Goal: Task Accomplishment & Management: Complete application form

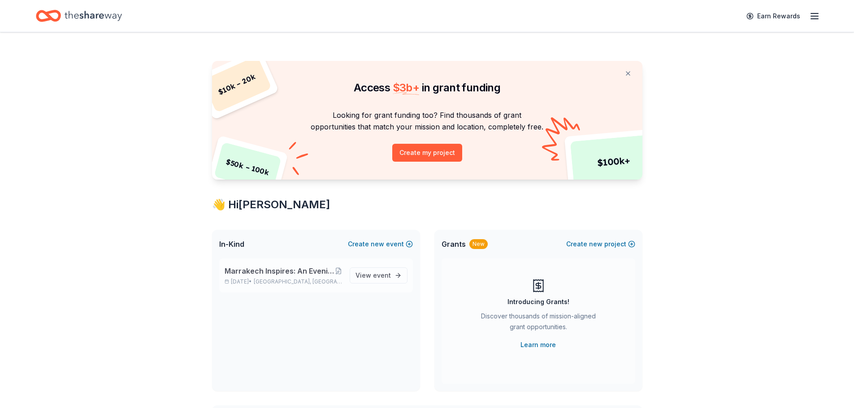
click at [307, 282] on span "[GEOGRAPHIC_DATA], [GEOGRAPHIC_DATA]" at bounding box center [298, 281] width 88 height 7
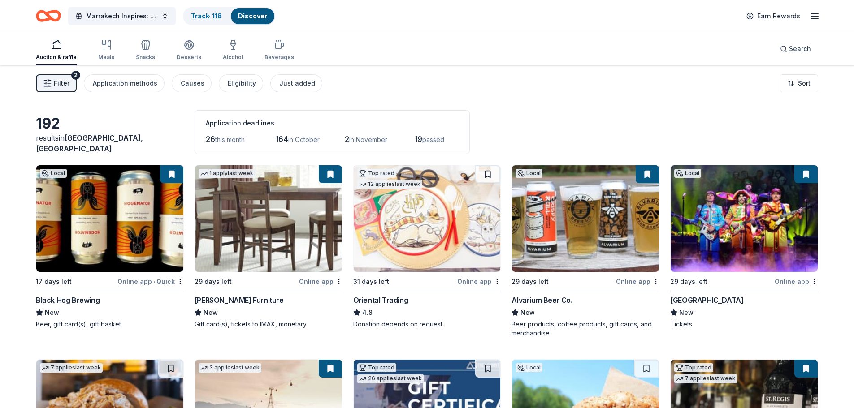
click at [58, 86] on span "Filter" at bounding box center [62, 83] width 16 height 11
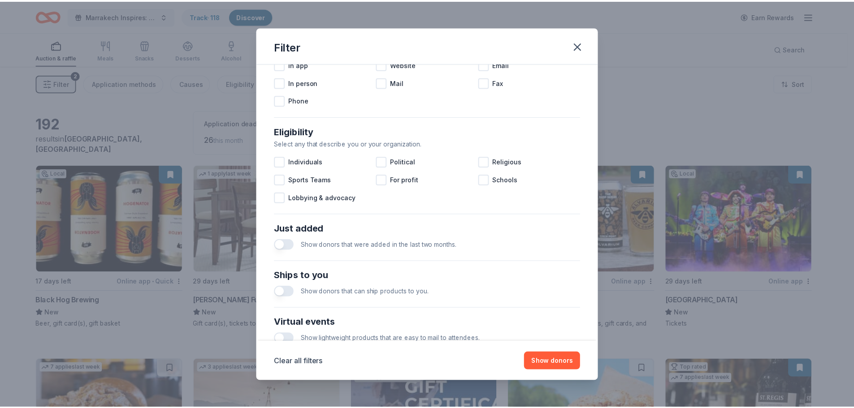
scroll to position [312, 0]
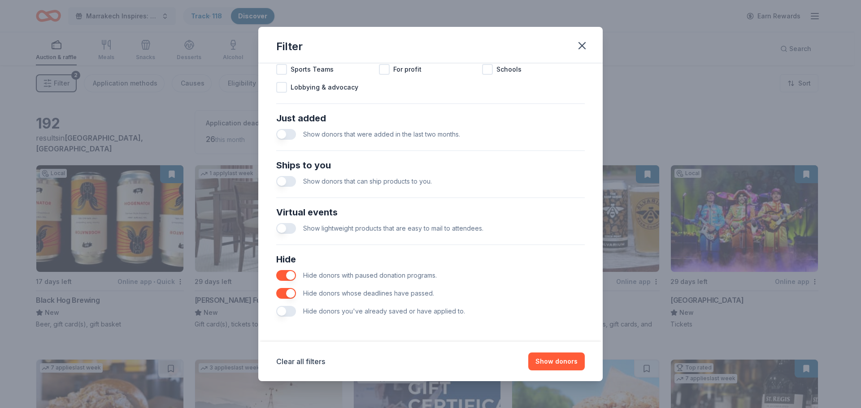
click at [282, 315] on button "button" at bounding box center [286, 311] width 20 height 11
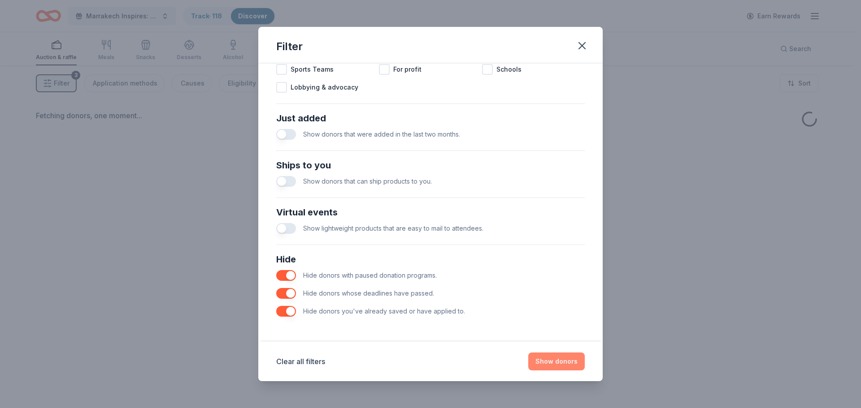
click at [550, 362] on button "Show donors" at bounding box center [556, 362] width 56 height 18
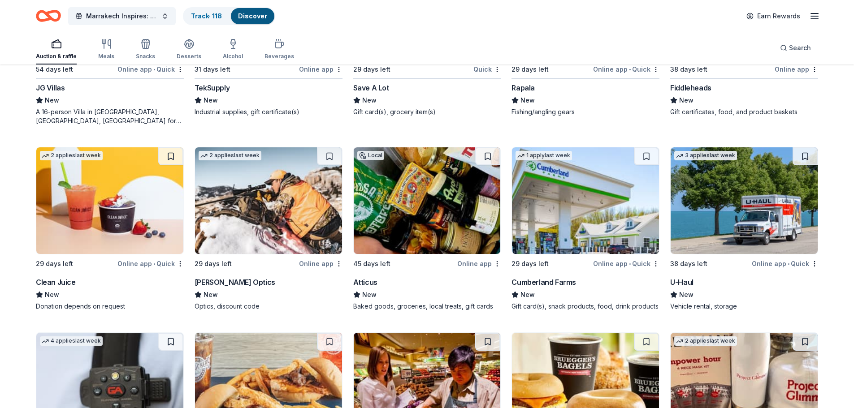
scroll to position [1624, 0]
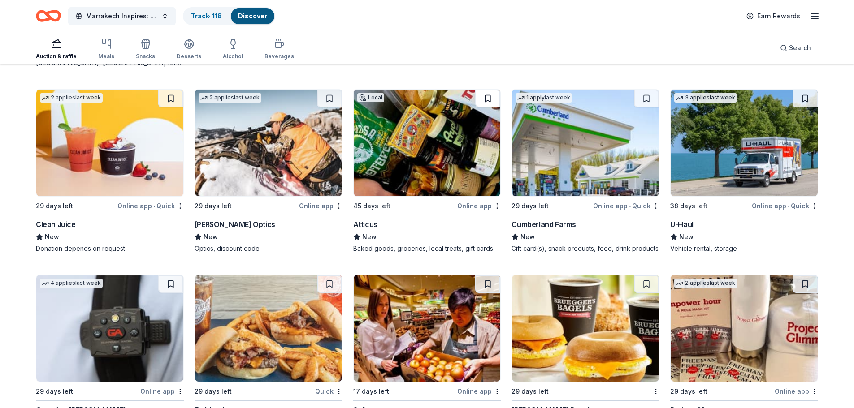
click at [487, 100] on button at bounding box center [487, 99] width 25 height 18
click at [803, 98] on button at bounding box center [805, 99] width 25 height 18
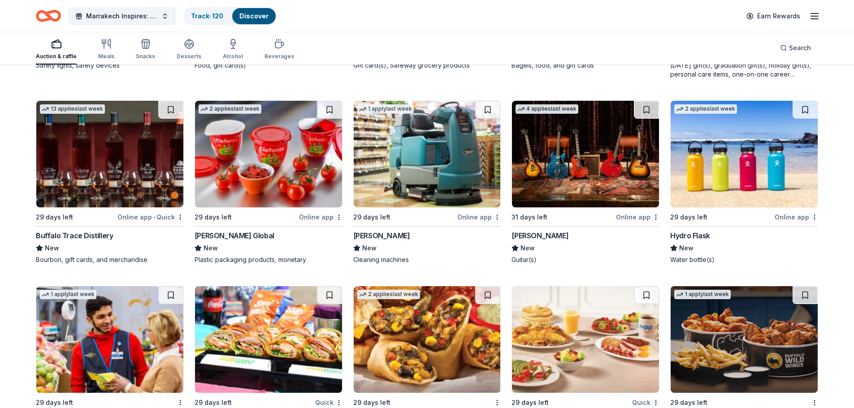
scroll to position [1982, 0]
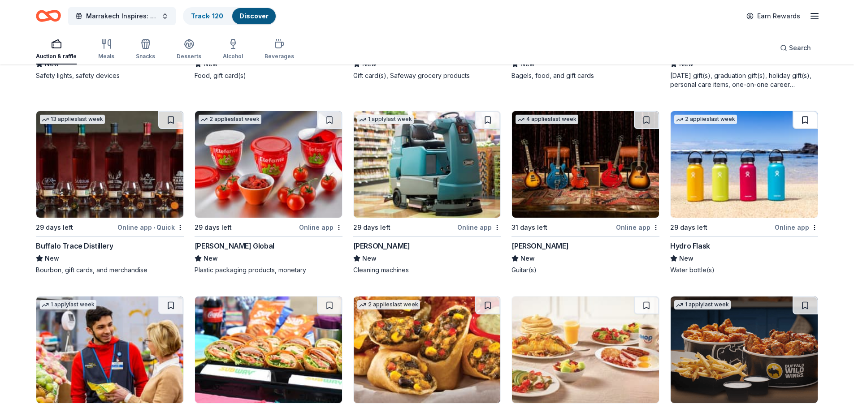
click at [809, 115] on button at bounding box center [805, 120] width 25 height 18
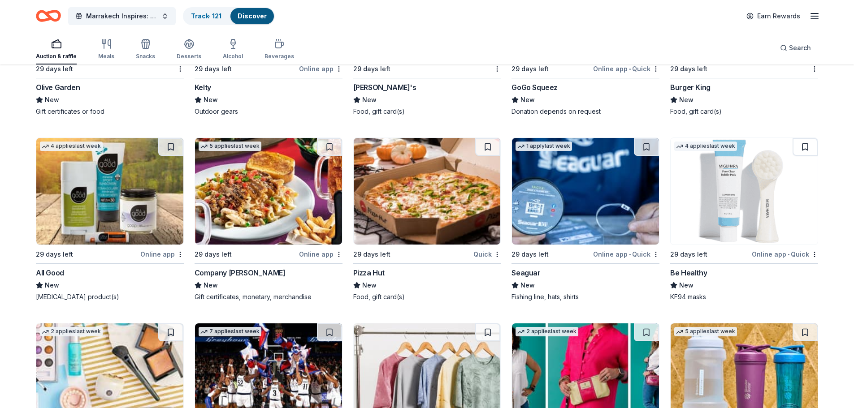
scroll to position [2520, 0]
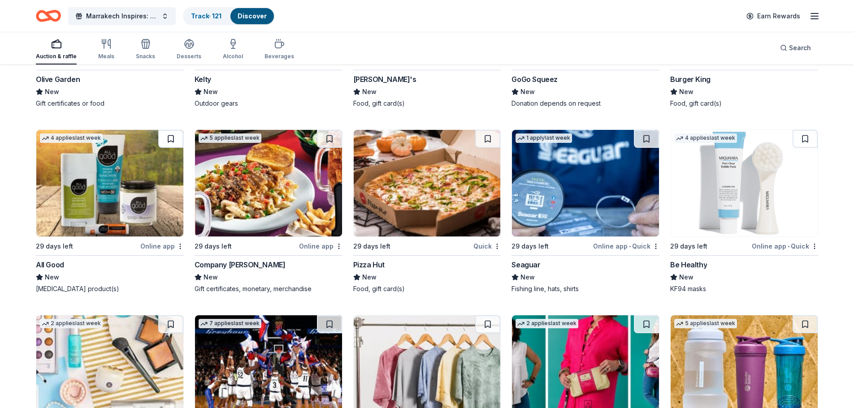
click at [180, 139] on button at bounding box center [170, 139] width 25 height 18
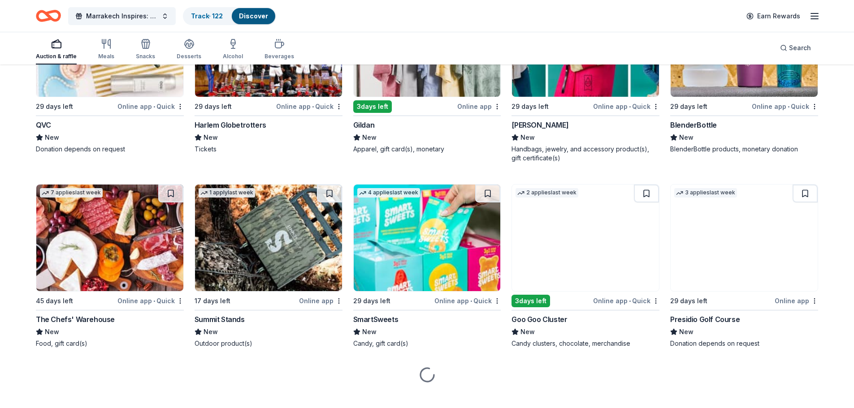
scroll to position [2857, 0]
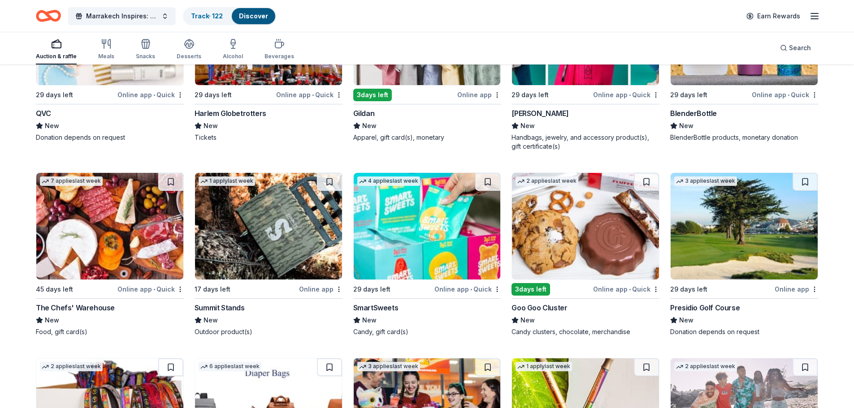
click at [723, 196] on img at bounding box center [744, 226] width 147 height 107
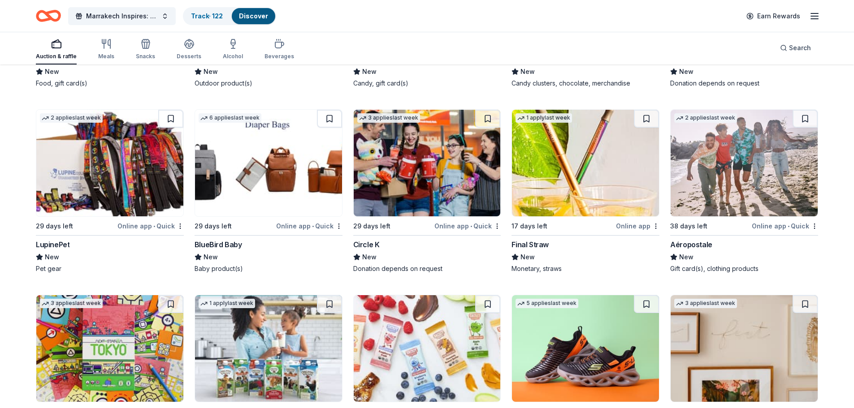
scroll to position [3100, 0]
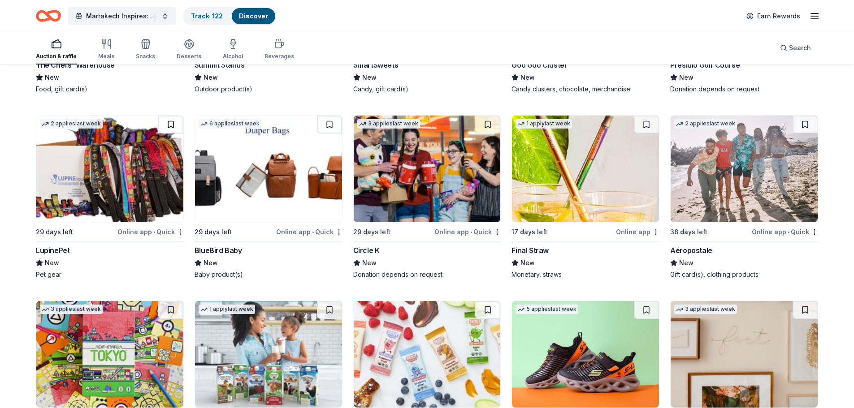
click at [167, 124] on button at bounding box center [170, 125] width 25 height 18
click at [218, 12] on link "Track · 123" at bounding box center [207, 16] width 32 height 8
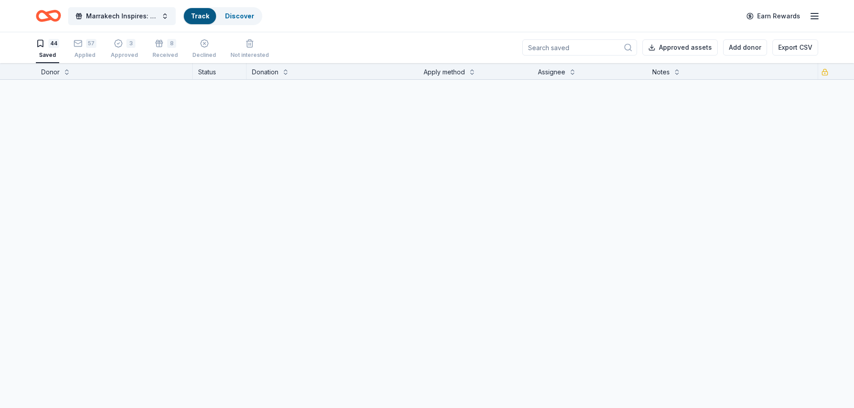
scroll to position [0, 0]
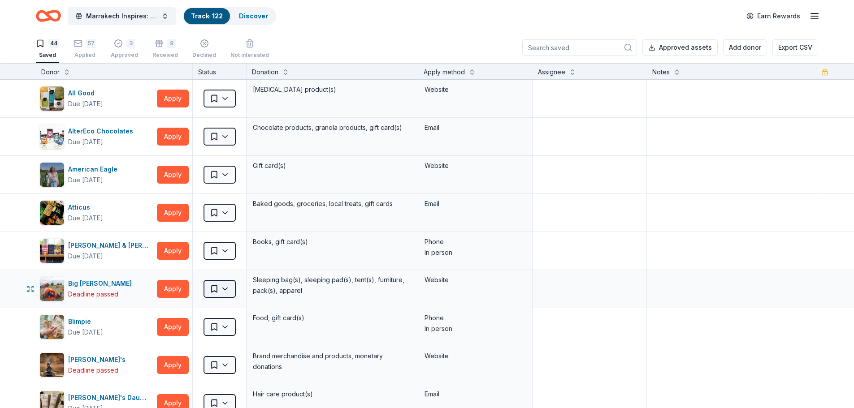
click at [227, 290] on html "Marrakech Inspires: An Evening of Possibility Cocktail Party & Auction Track · …" at bounding box center [427, 204] width 854 height 408
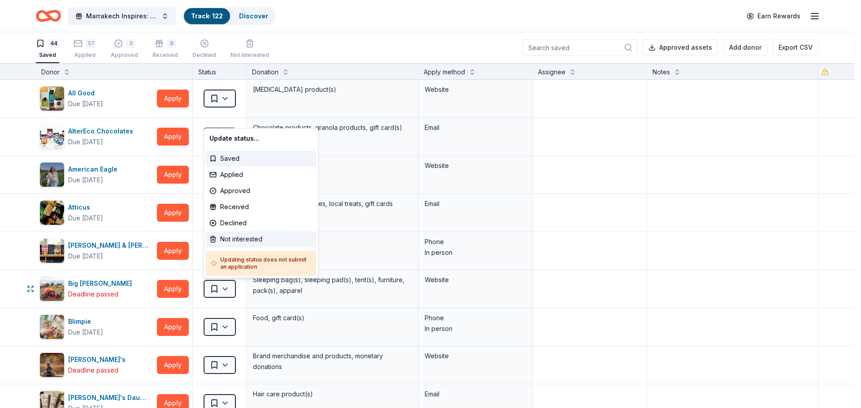
click at [227, 239] on div "Not interested" at bounding box center [261, 239] width 110 height 16
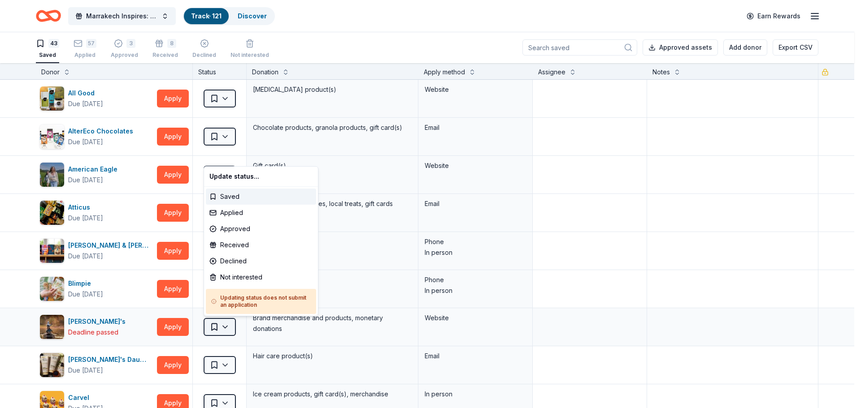
click at [228, 330] on html "Marrakech Inspires: An Evening of Possibility Cocktail Party & Auction Track · …" at bounding box center [430, 204] width 861 height 408
click at [244, 277] on div "Not interested" at bounding box center [261, 277] width 110 height 16
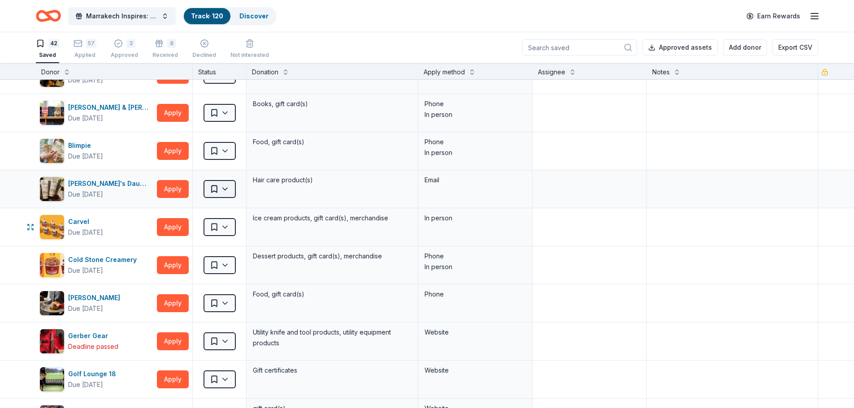
scroll to position [179, 0]
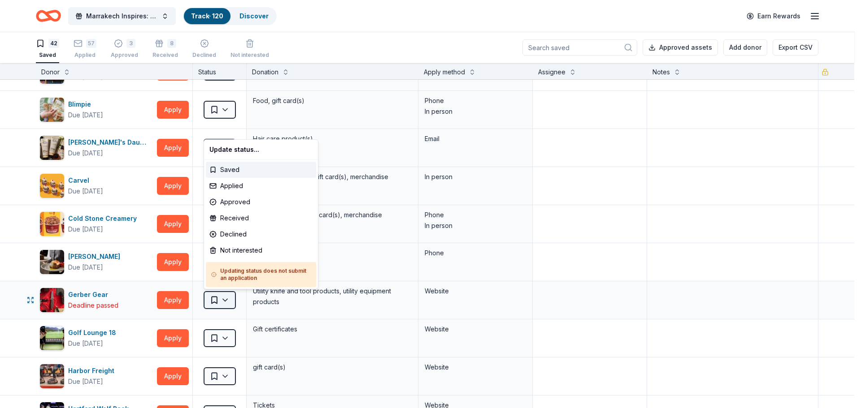
click at [232, 298] on html "Marrakech Inspires: An Evening of Possibility Cocktail Party & Auction Track · …" at bounding box center [430, 204] width 861 height 408
click at [238, 251] on div "Not interested" at bounding box center [261, 251] width 110 height 16
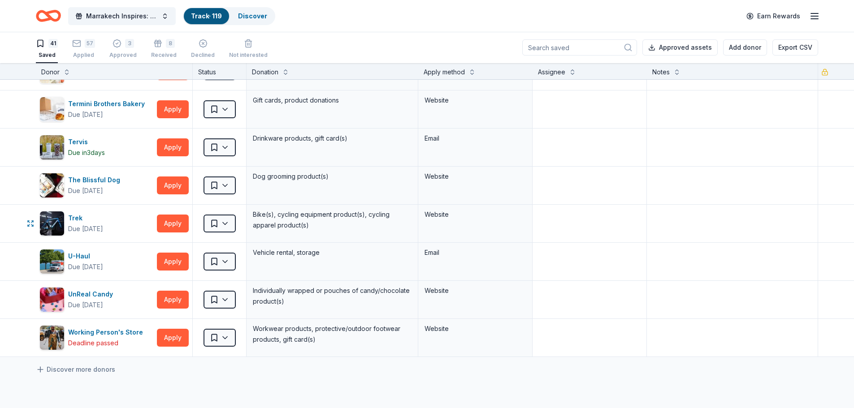
scroll to position [1300, 0]
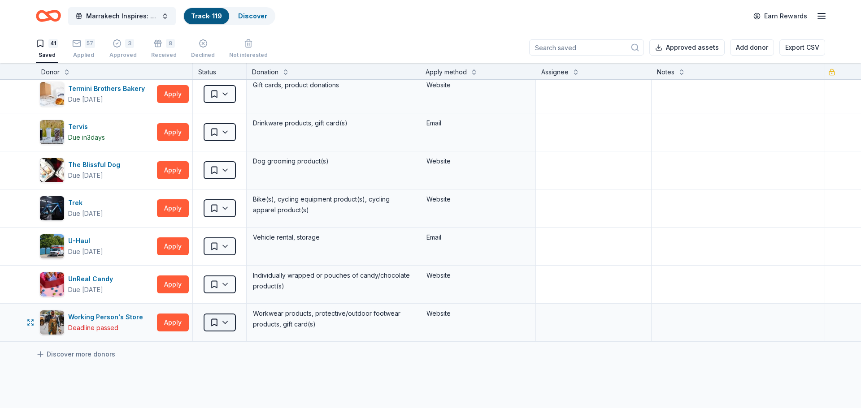
click at [228, 326] on html "Marrakech Inspires: An Evening of Possibility Cocktail Party & Auction Track · …" at bounding box center [430, 204] width 861 height 408
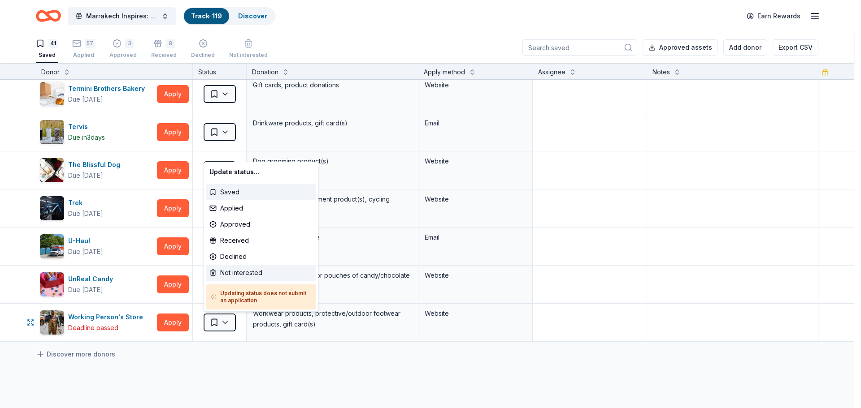
click at [239, 269] on div "Not interested" at bounding box center [261, 273] width 110 height 16
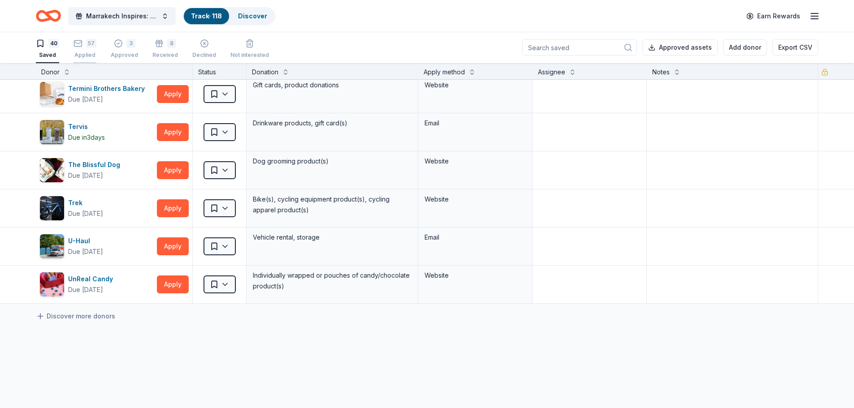
click at [91, 47] on div "57" at bounding box center [91, 43] width 10 height 9
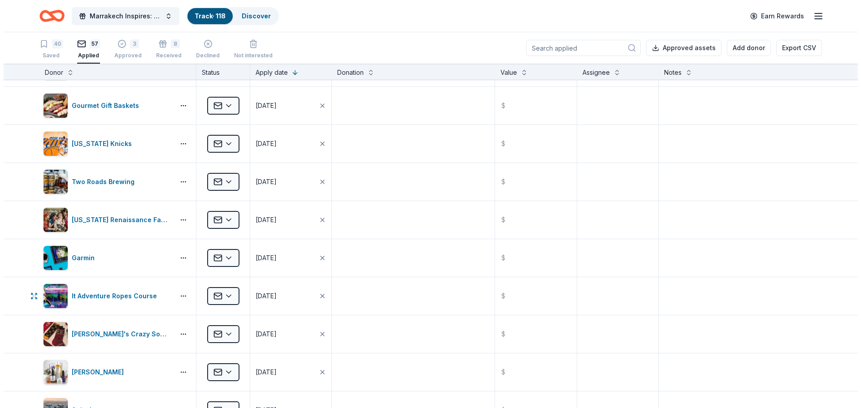
scroll to position [1096, 0]
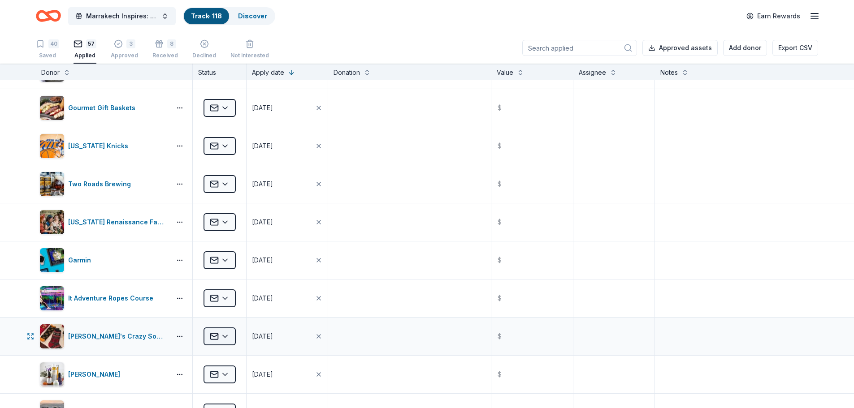
click at [221, 334] on html "Marrakech Inspires: An Evening of Possibility Cocktail Party & Auction Track · …" at bounding box center [427, 204] width 854 height 408
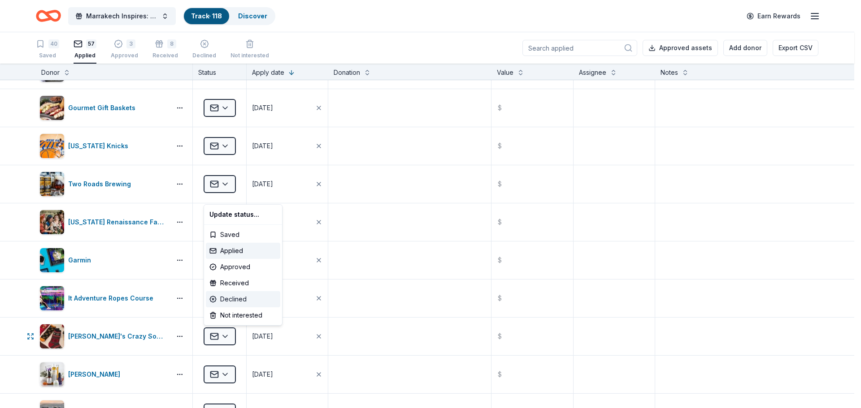
click at [221, 303] on div "Declined" at bounding box center [243, 299] width 74 height 16
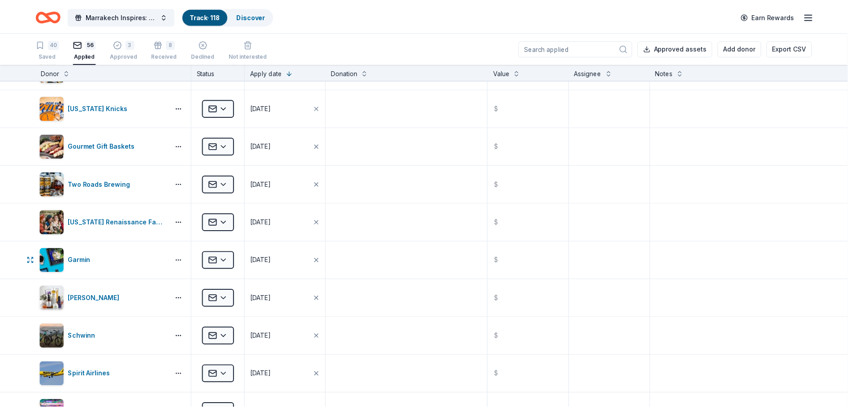
scroll to position [1058, 0]
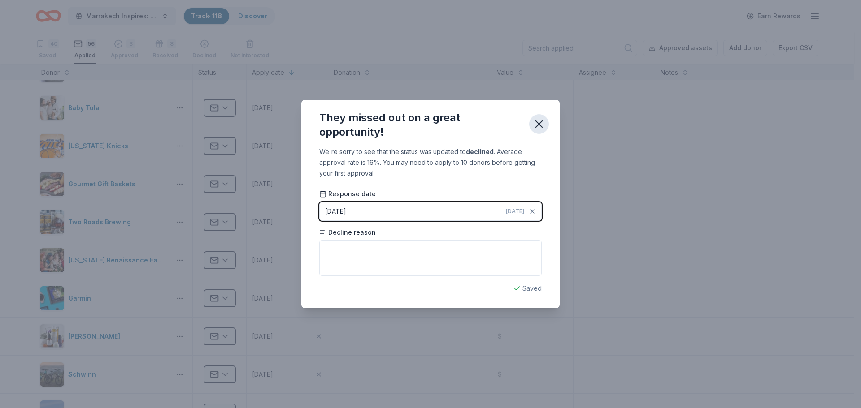
click at [533, 122] on icon "button" at bounding box center [539, 124] width 13 height 13
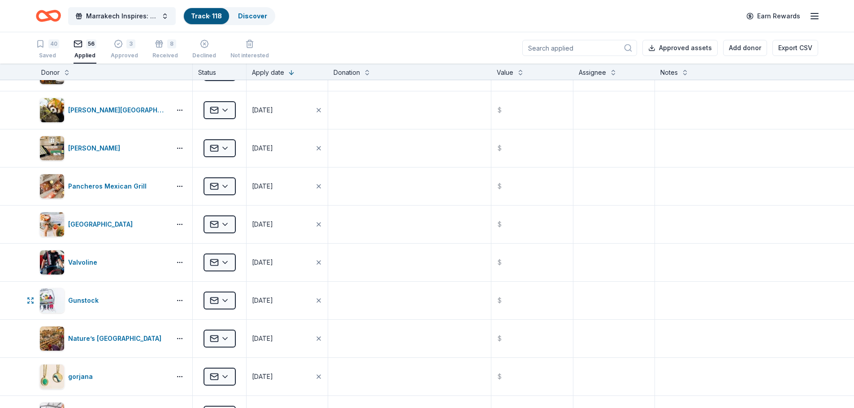
scroll to position [0, 0]
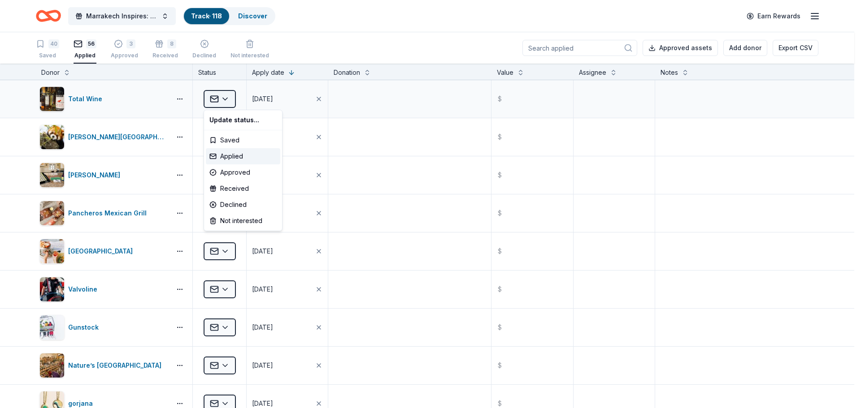
click at [230, 97] on html "Marrakech Inspires: An Evening of Possibility Cocktail Party & Auction Track · …" at bounding box center [430, 204] width 861 height 408
click at [242, 176] on div "Approved" at bounding box center [243, 173] width 74 height 16
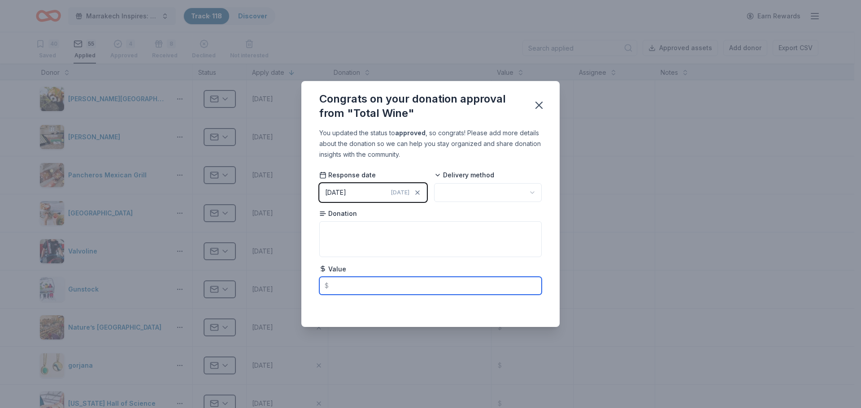
click at [339, 282] on input "text" at bounding box center [430, 286] width 222 height 18
type input "600.00"
click at [361, 239] on textarea at bounding box center [430, 239] width 222 height 36
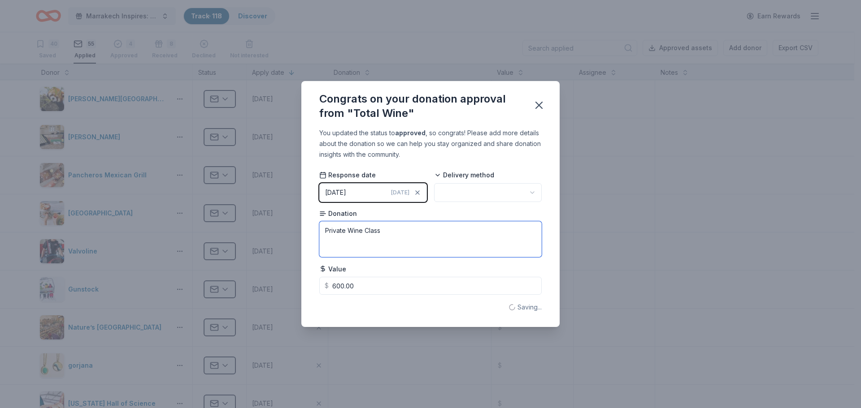
type textarea "Private Wine Class"
click at [475, 196] on html "Marrakech Inspires: An Evening of Possibility Cocktail Party & Auction Track · …" at bounding box center [430, 204] width 861 height 408
click at [539, 107] on icon "button" at bounding box center [539, 105] width 13 height 13
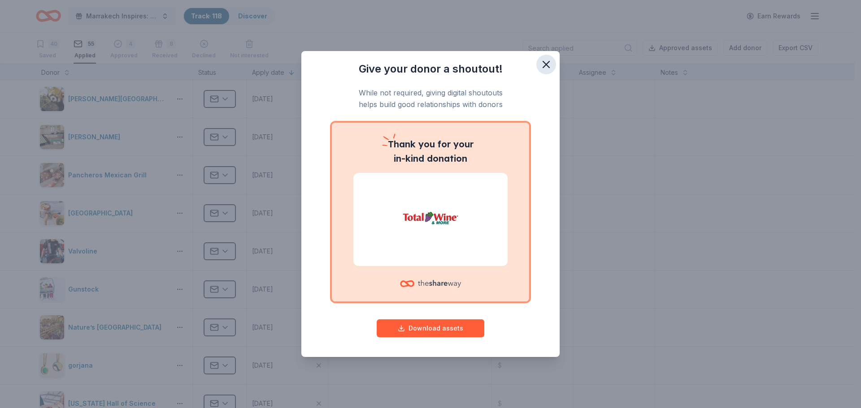
click at [548, 56] on button "button" at bounding box center [546, 65] width 20 height 20
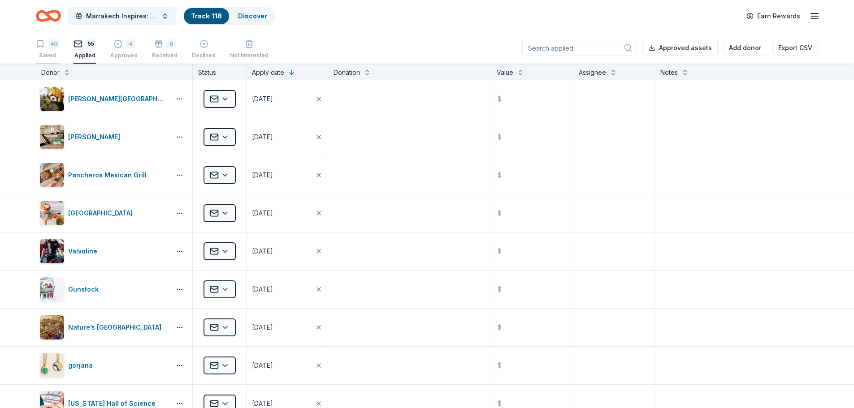
click at [51, 53] on div "Saved" at bounding box center [47, 55] width 23 height 7
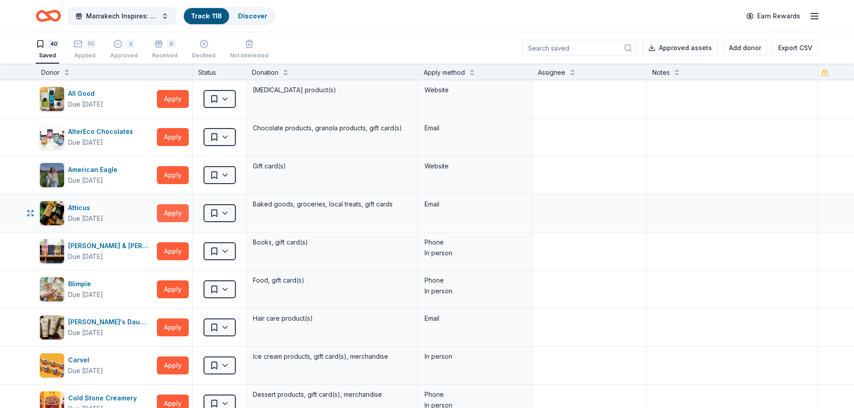
click at [178, 219] on button "Apply" at bounding box center [173, 213] width 32 height 18
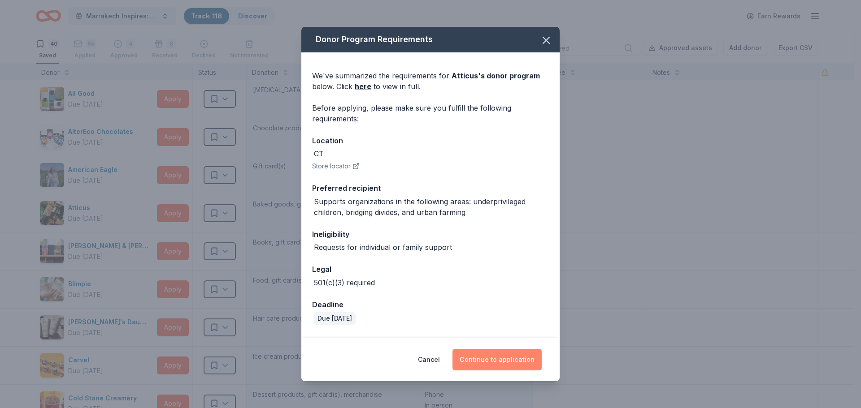
click at [499, 362] on button "Continue to application" at bounding box center [496, 360] width 89 height 22
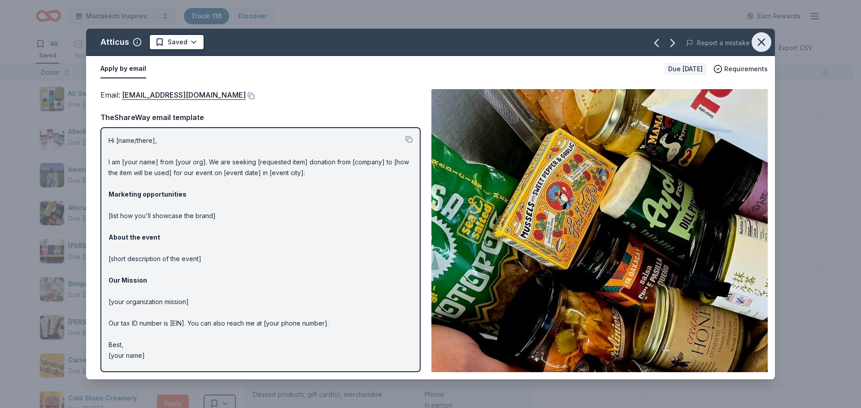
click at [760, 38] on icon "button" at bounding box center [761, 42] width 13 height 13
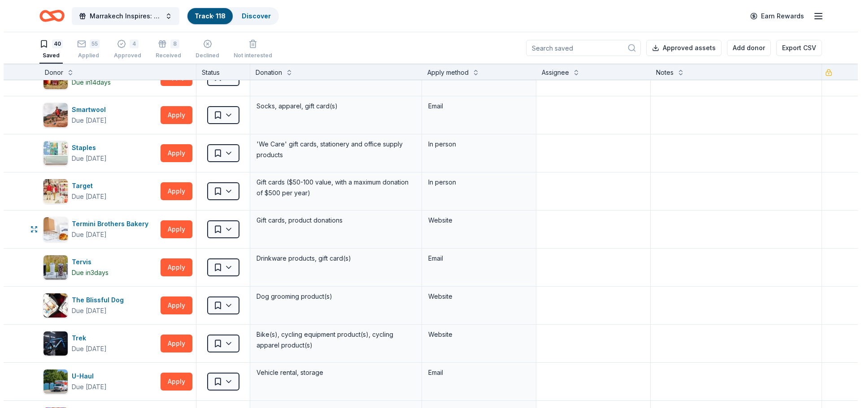
scroll to position [1166, 0]
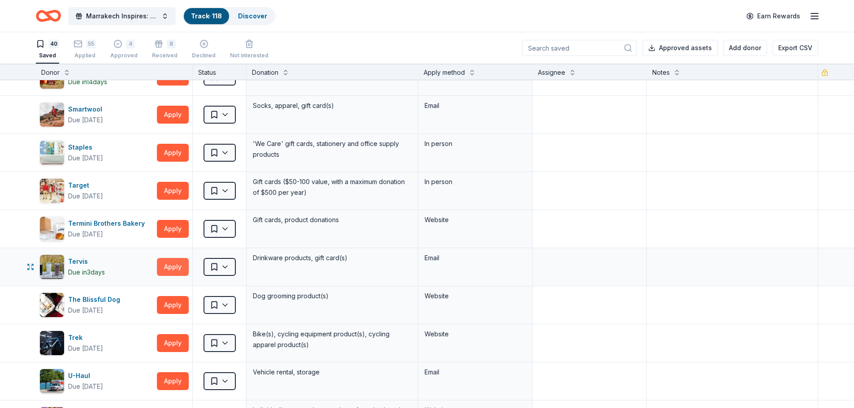
click at [169, 270] on button "Apply" at bounding box center [173, 267] width 32 height 18
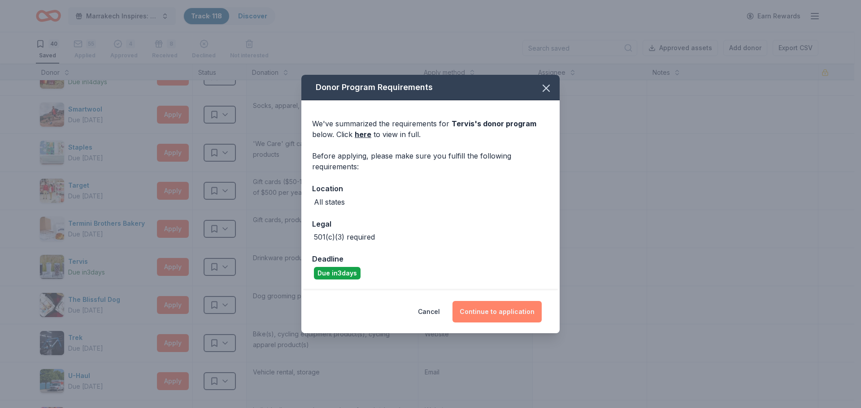
click at [494, 313] on button "Continue to application" at bounding box center [496, 312] width 89 height 22
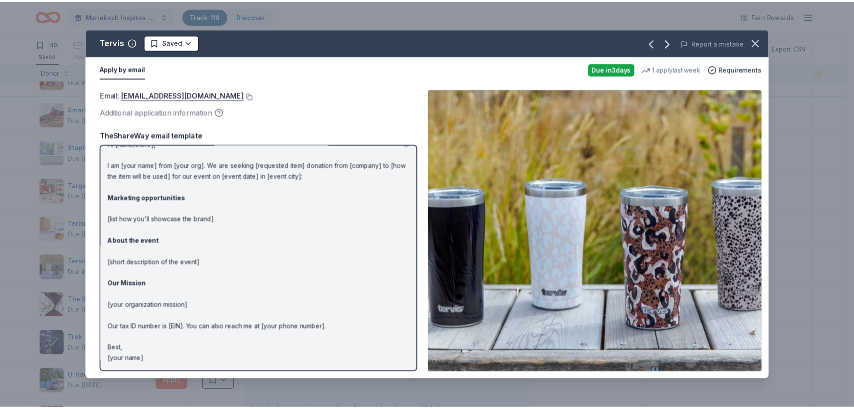
scroll to position [0, 0]
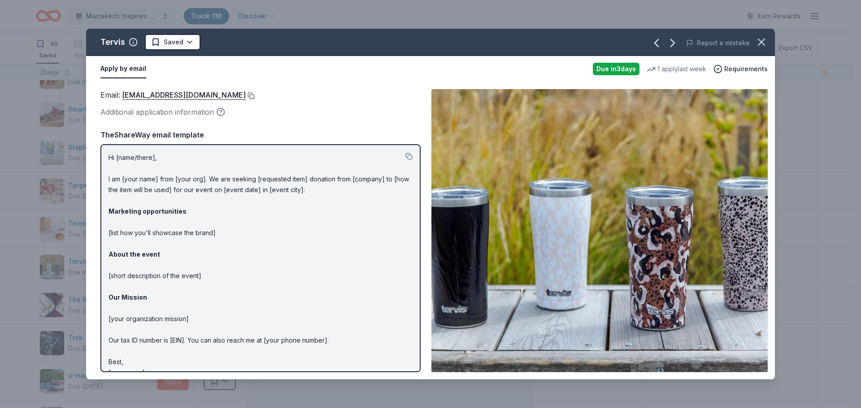
click at [246, 94] on button at bounding box center [250, 95] width 9 height 7
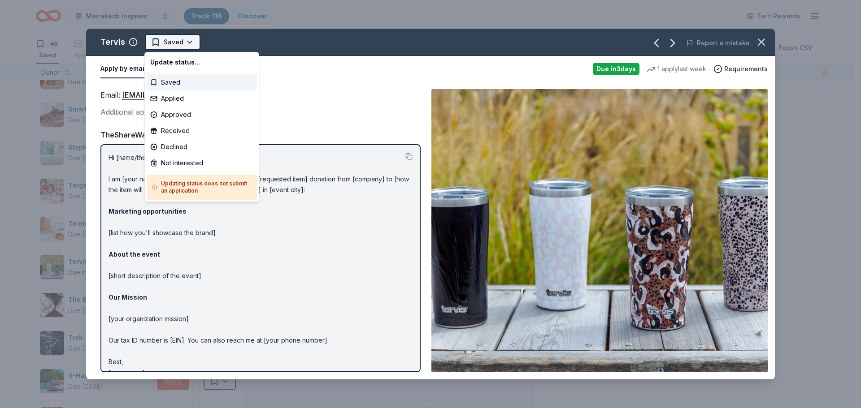
click at [188, 40] on html "Marrakech Inspires: An Evening of Possibility Cocktail Party & Auction Track · …" at bounding box center [430, 204] width 861 height 408
click at [193, 96] on div "Applied" at bounding box center [202, 99] width 110 height 16
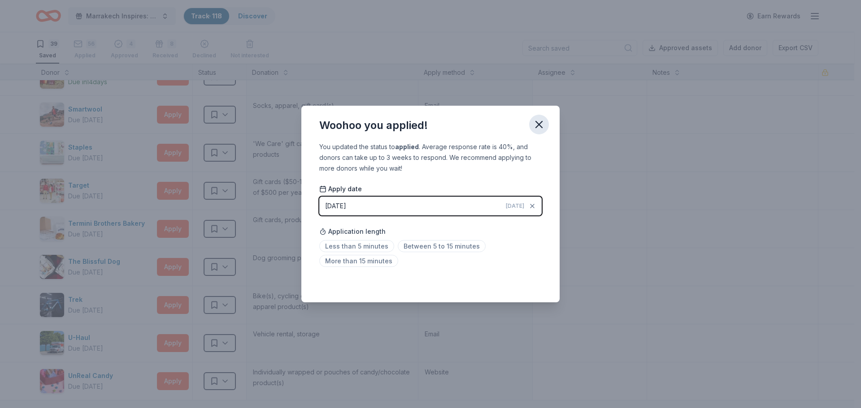
click at [538, 121] on icon "button" at bounding box center [539, 124] width 13 height 13
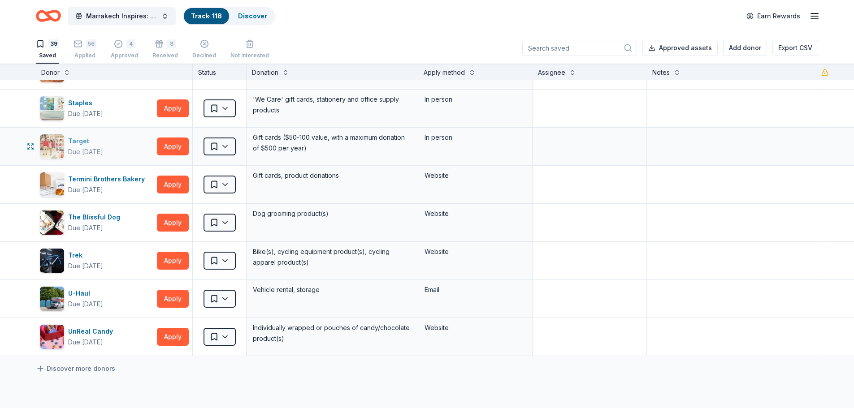
scroll to position [1211, 0]
click at [166, 296] on button "Apply" at bounding box center [173, 299] width 32 height 18
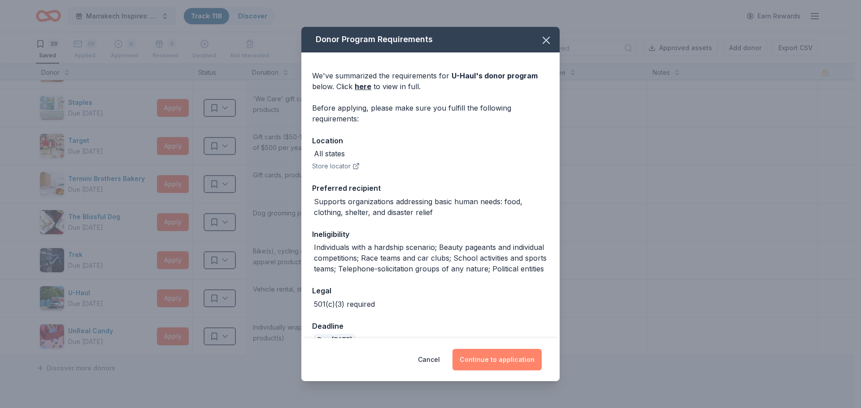
click at [516, 362] on button "Continue to application" at bounding box center [496, 360] width 89 height 22
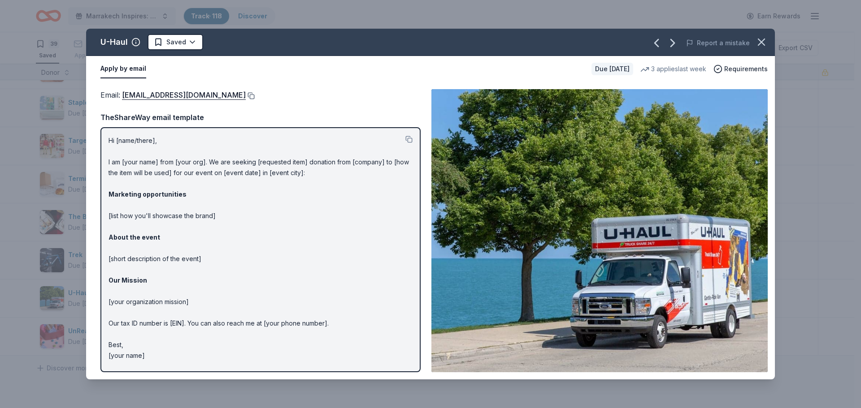
click at [246, 94] on button at bounding box center [250, 95] width 9 height 7
click at [246, 95] on button at bounding box center [250, 95] width 9 height 7
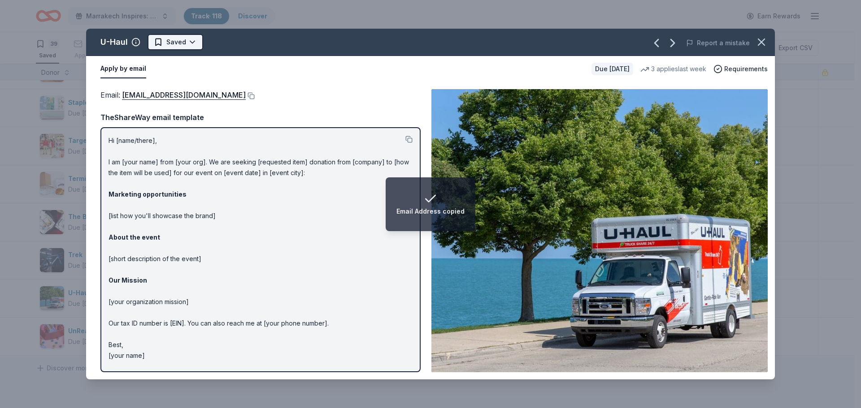
click at [165, 41] on html "Email Address copied Marrakech Inspires: An Evening of Possibility Cocktail Par…" at bounding box center [430, 204] width 861 height 408
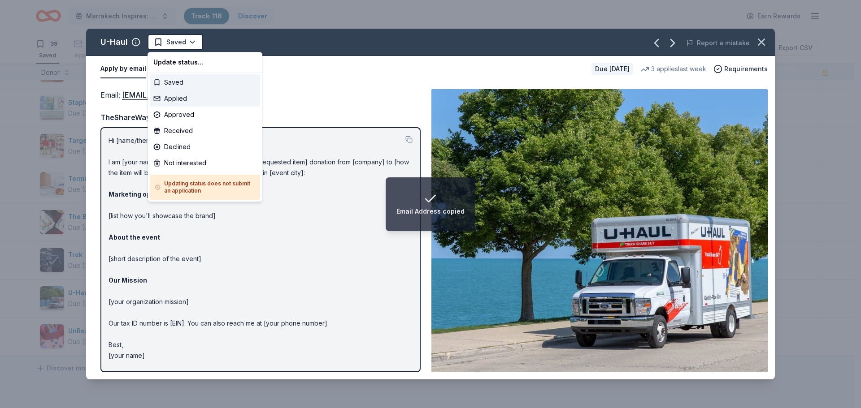
click at [181, 95] on div "Applied" at bounding box center [205, 99] width 110 height 16
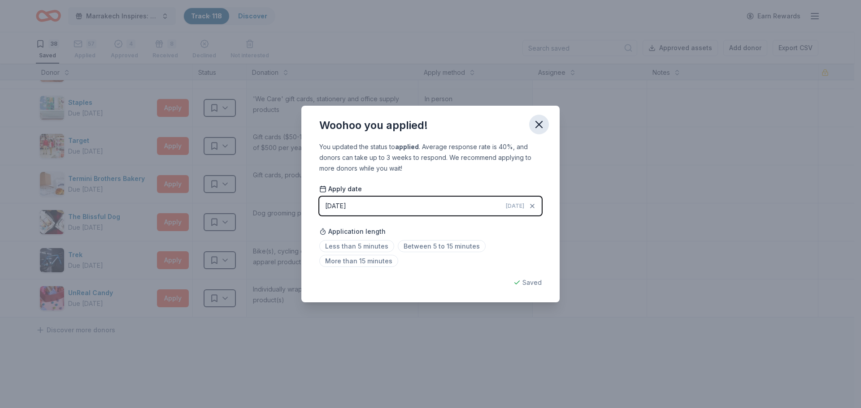
click at [537, 126] on icon "button" at bounding box center [539, 125] width 6 height 6
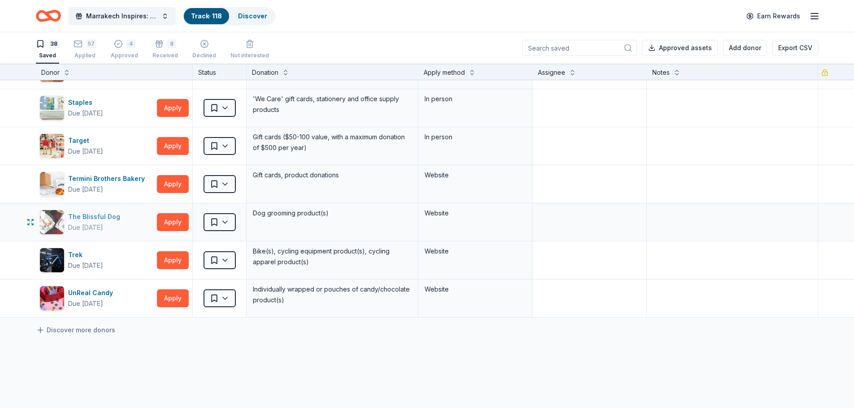
click at [94, 217] on div "The Blissful Dog" at bounding box center [96, 217] width 56 height 11
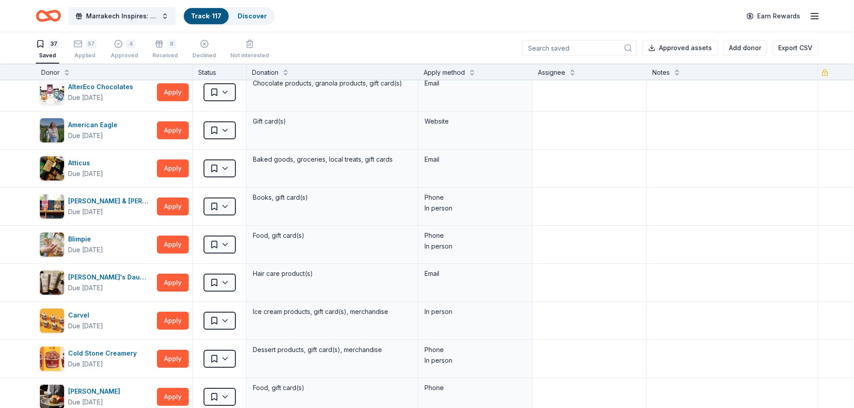
scroll to position [0, 0]
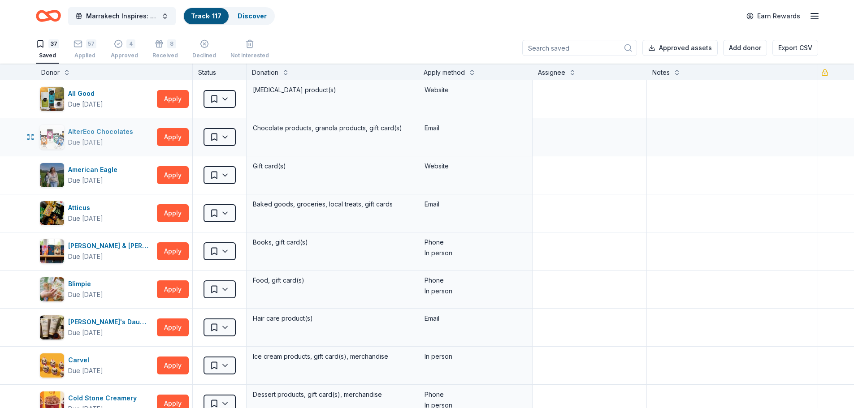
click at [122, 127] on div "AlterEco Chocolates" at bounding box center [102, 131] width 69 height 11
click at [173, 174] on button "Apply" at bounding box center [173, 175] width 32 height 18
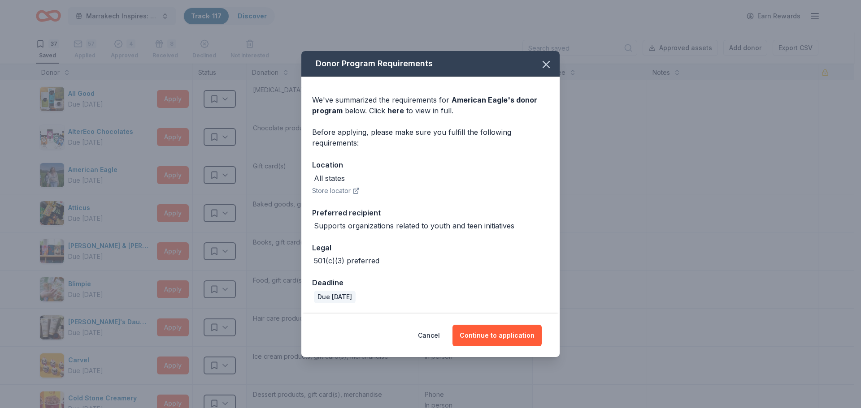
click at [504, 347] on div "Cancel Continue to application" at bounding box center [430, 335] width 258 height 43
click at [506, 335] on button "Continue to application" at bounding box center [496, 336] width 89 height 22
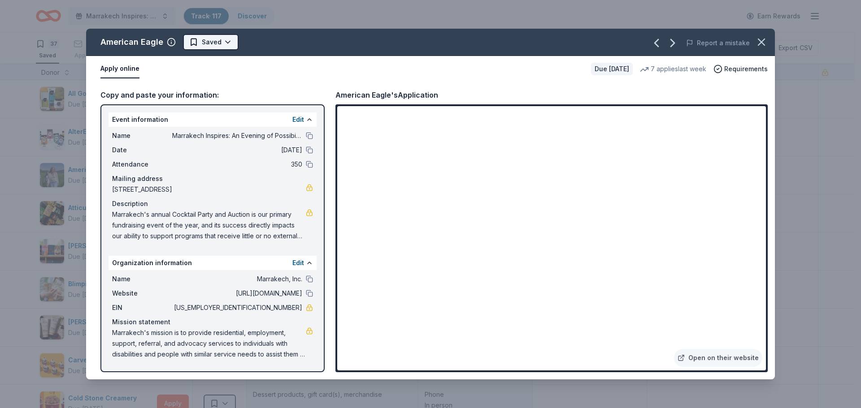
click at [208, 42] on html "Marrakech Inspires: An Evening of Possibility Cocktail Party & Auction Track · …" at bounding box center [430, 204] width 861 height 408
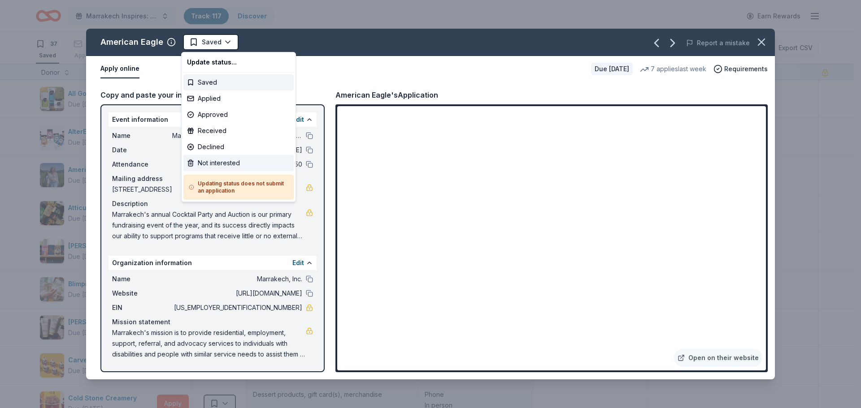
click at [229, 161] on div "Not interested" at bounding box center [238, 163] width 110 height 16
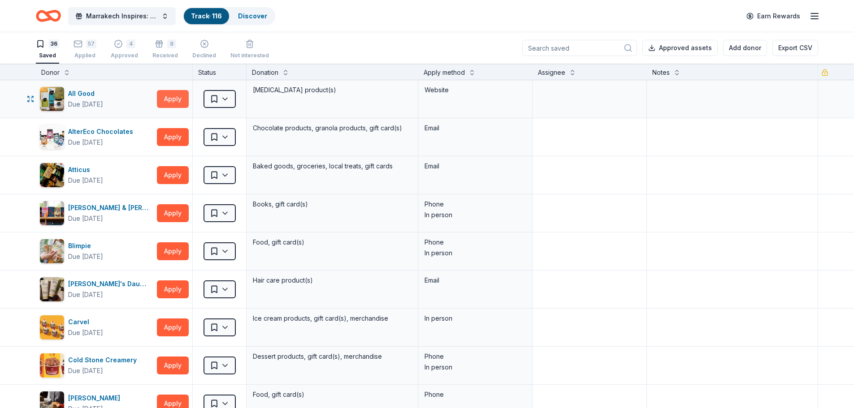
click at [175, 96] on button "Apply" at bounding box center [173, 99] width 32 height 18
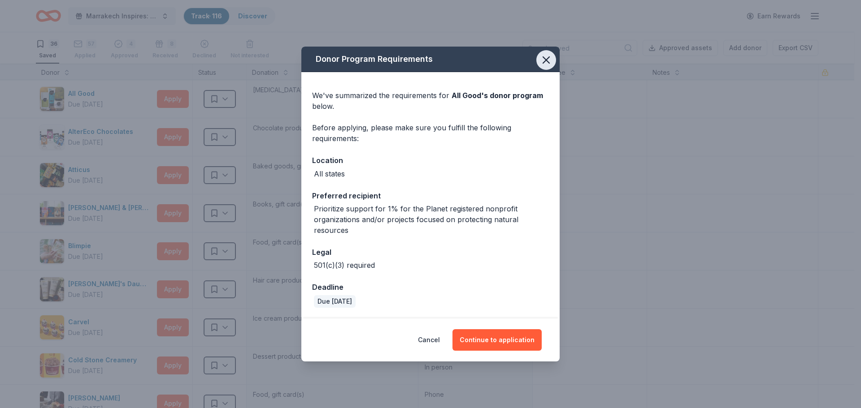
click at [547, 59] on icon "button" at bounding box center [546, 60] width 6 height 6
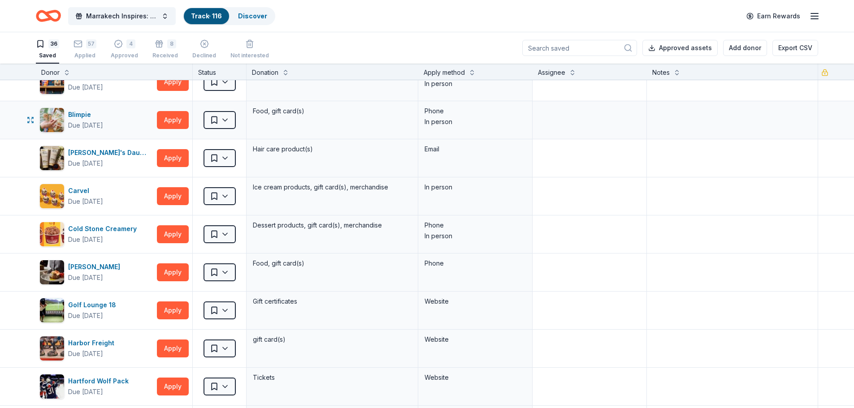
scroll to position [135, 0]
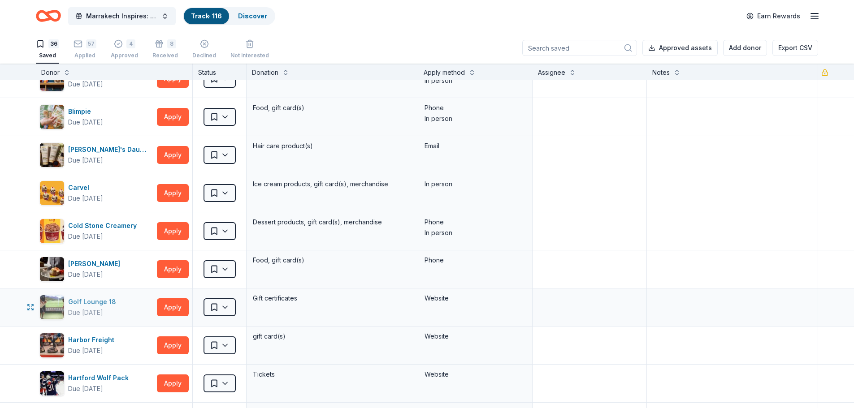
click at [104, 304] on div "Golf Lounge 18" at bounding box center [94, 302] width 52 height 11
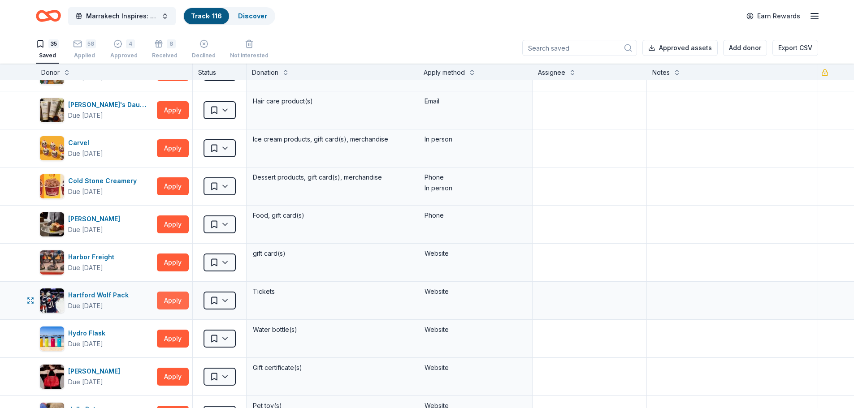
click at [167, 298] on button "Apply" at bounding box center [173, 301] width 32 height 18
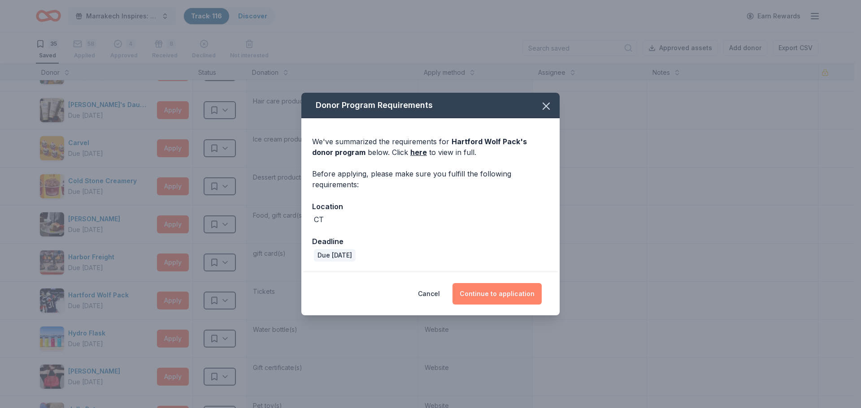
click at [502, 291] on button "Continue to application" at bounding box center [496, 294] width 89 height 22
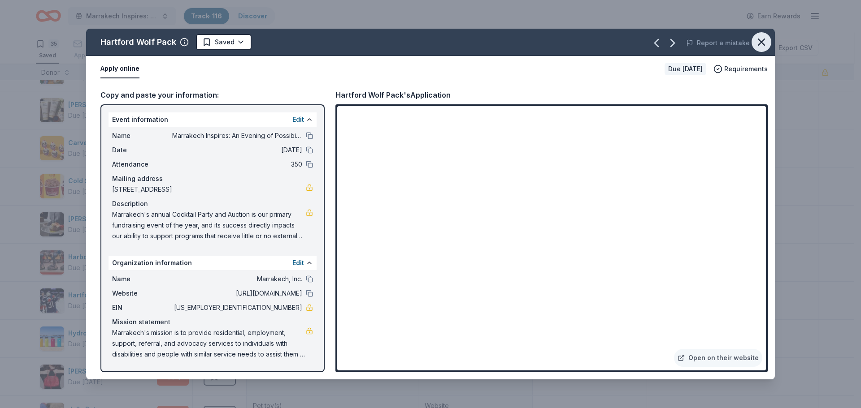
click at [764, 37] on icon "button" at bounding box center [761, 42] width 13 height 13
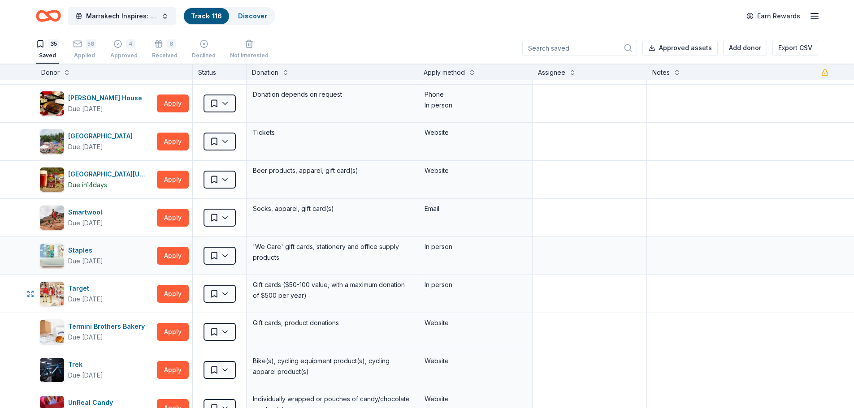
scroll to position [1031, 0]
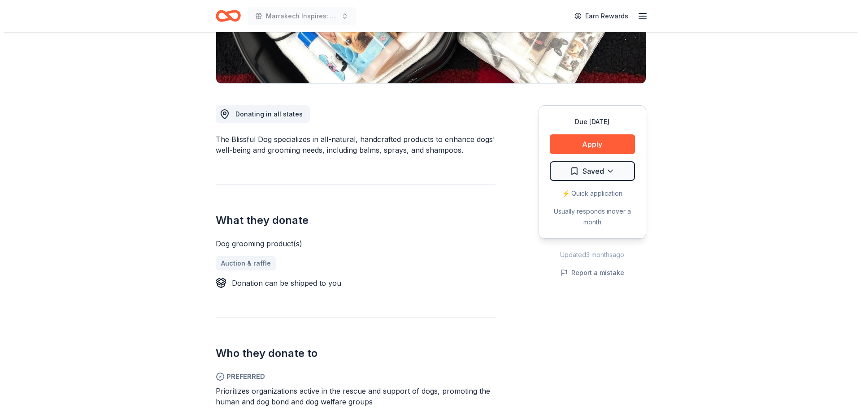
scroll to position [179, 0]
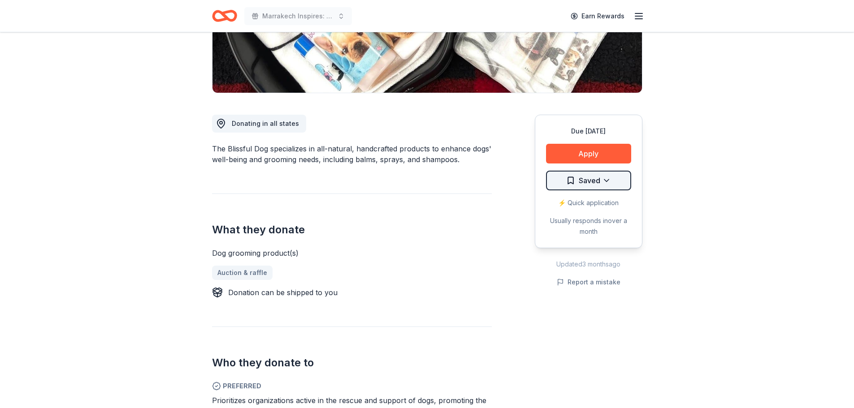
click at [610, 182] on html "Marrakech Inspires: An Evening of Possibility Cocktail Party & Auction Earn Rew…" at bounding box center [427, 25] width 854 height 408
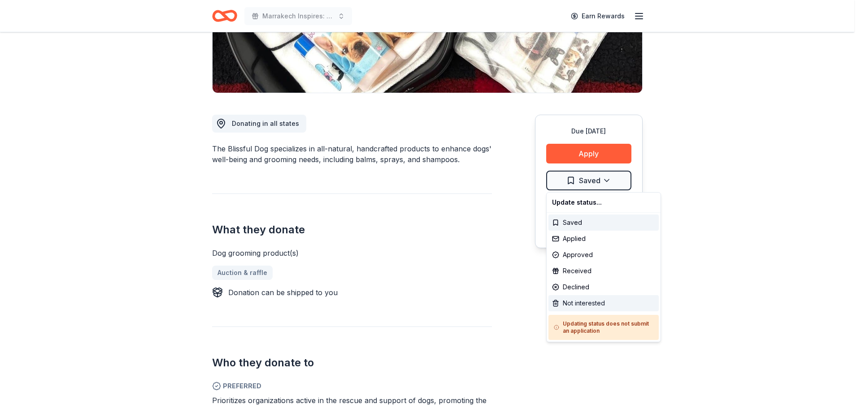
click at [608, 301] on div "Not interested" at bounding box center [603, 303] width 110 height 16
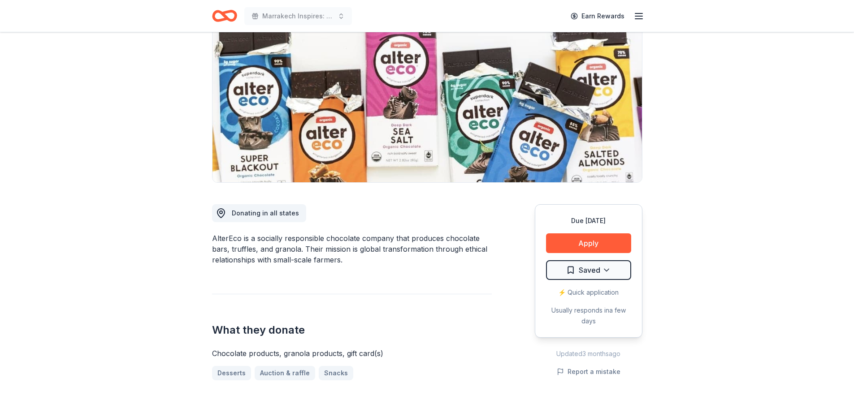
scroll to position [135, 0]
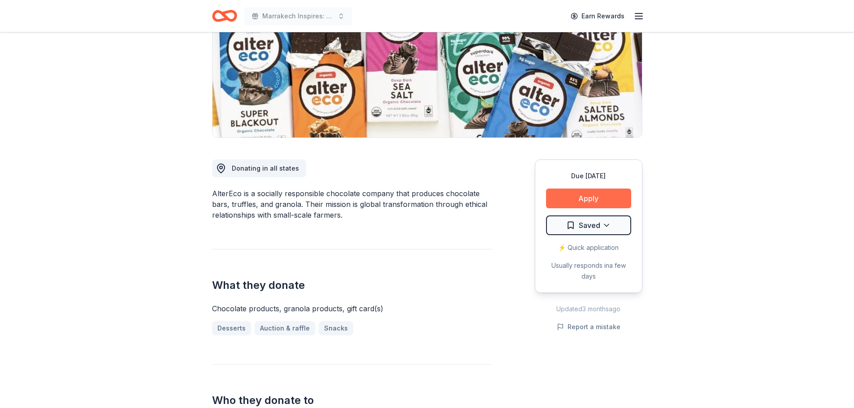
click at [608, 196] on button "Apply" at bounding box center [588, 199] width 85 height 20
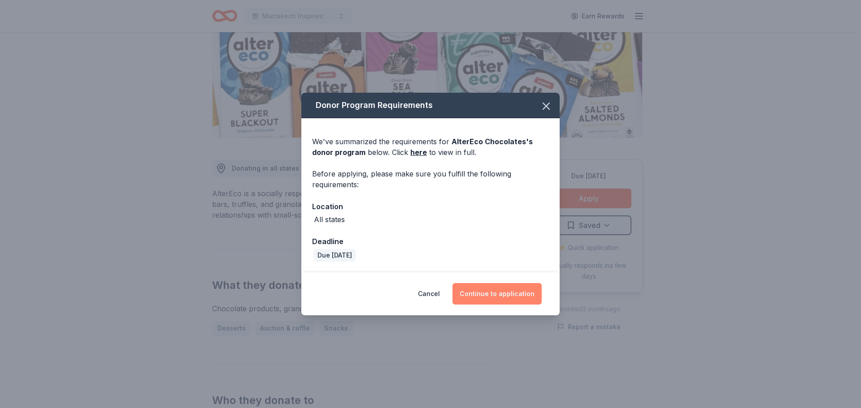
click at [487, 290] on button "Continue to application" at bounding box center [496, 294] width 89 height 22
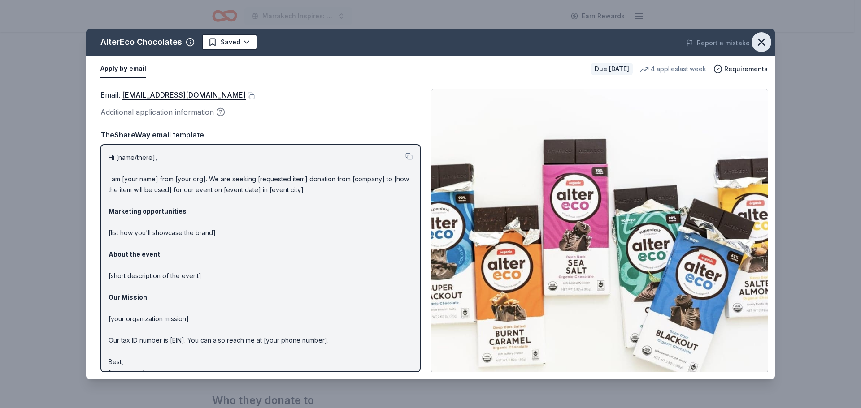
click at [760, 40] on icon "button" at bounding box center [761, 42] width 13 height 13
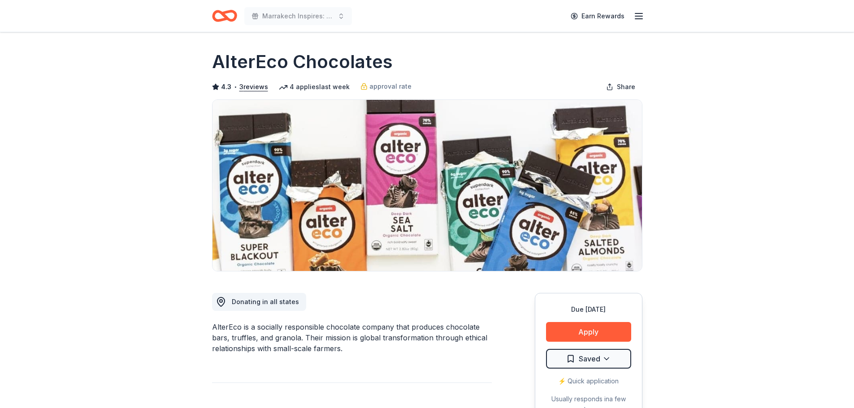
scroll to position [0, 0]
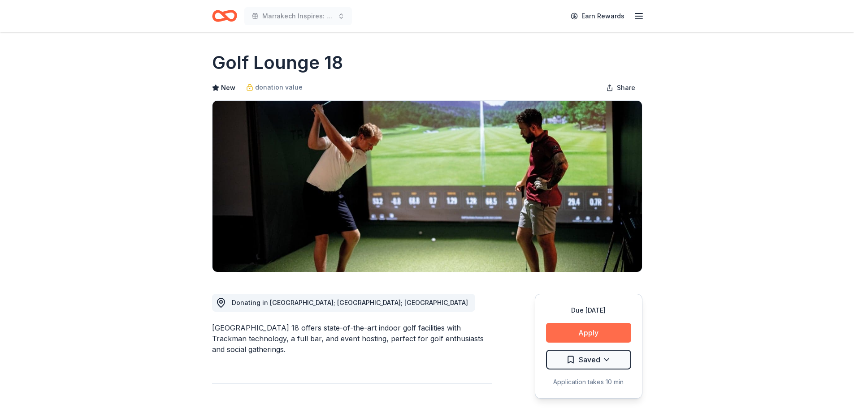
click at [615, 336] on button "Apply" at bounding box center [588, 333] width 85 height 20
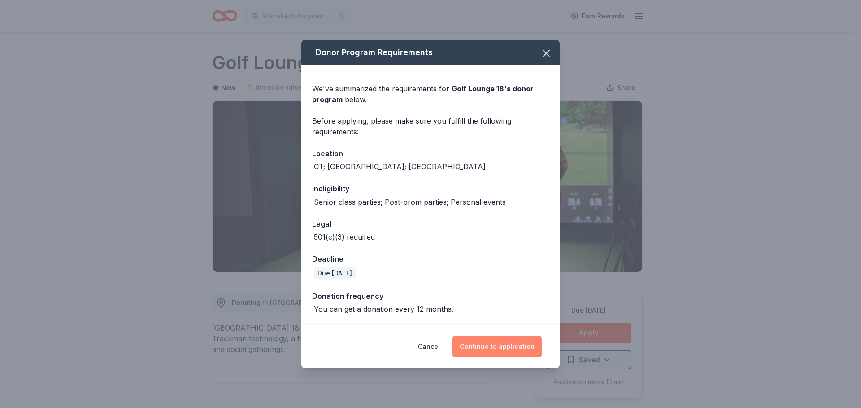
click at [479, 356] on button "Continue to application" at bounding box center [496, 347] width 89 height 22
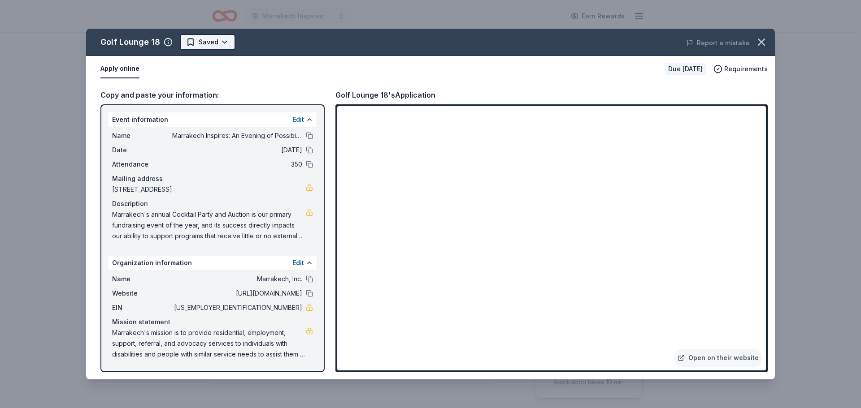
click at [187, 43] on html "Marrakech Inspires: An Evening of Possibility Cocktail Party & Auction Earn Rew…" at bounding box center [430, 204] width 861 height 408
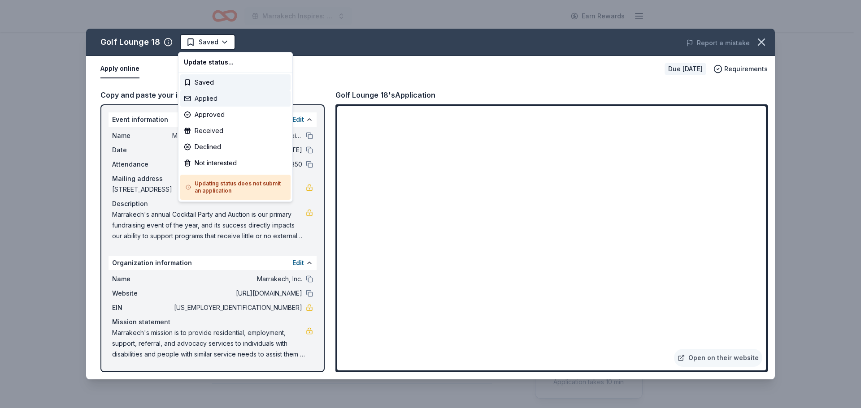
click at [210, 102] on div "Applied" at bounding box center [235, 99] width 110 height 16
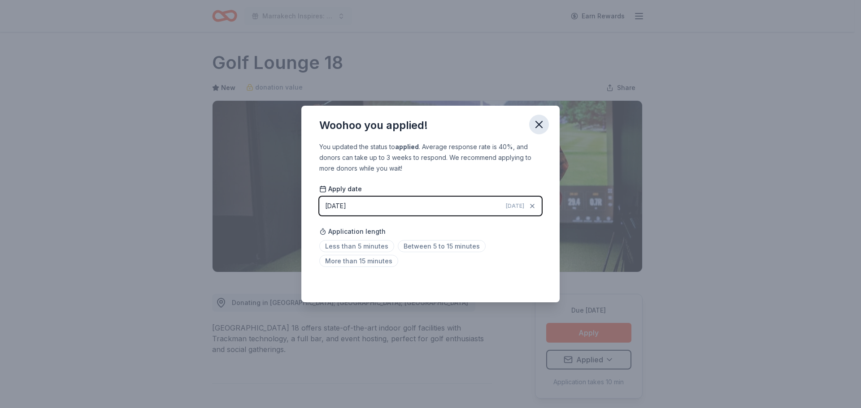
click at [540, 127] on icon "button" at bounding box center [539, 124] width 13 height 13
